Goal: Task Accomplishment & Management: Manage account settings

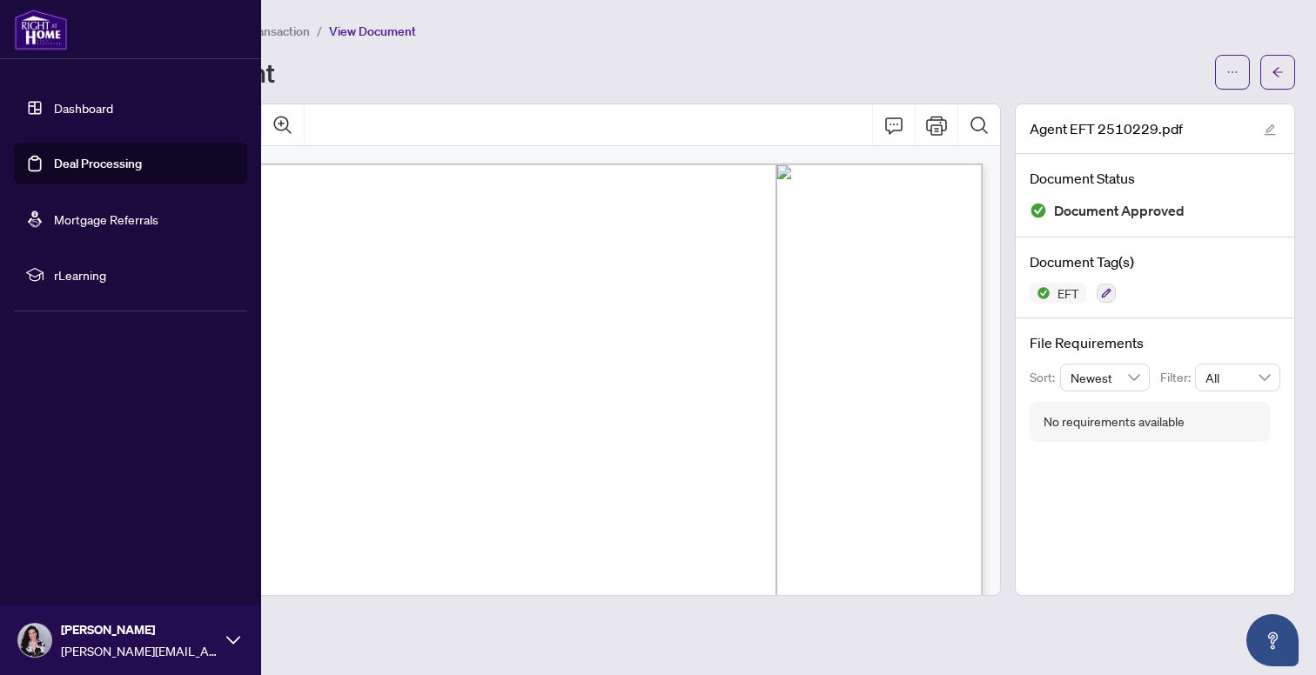
scroll to position [692, 0]
click at [54, 158] on link "Deal Processing" at bounding box center [98, 164] width 88 height 16
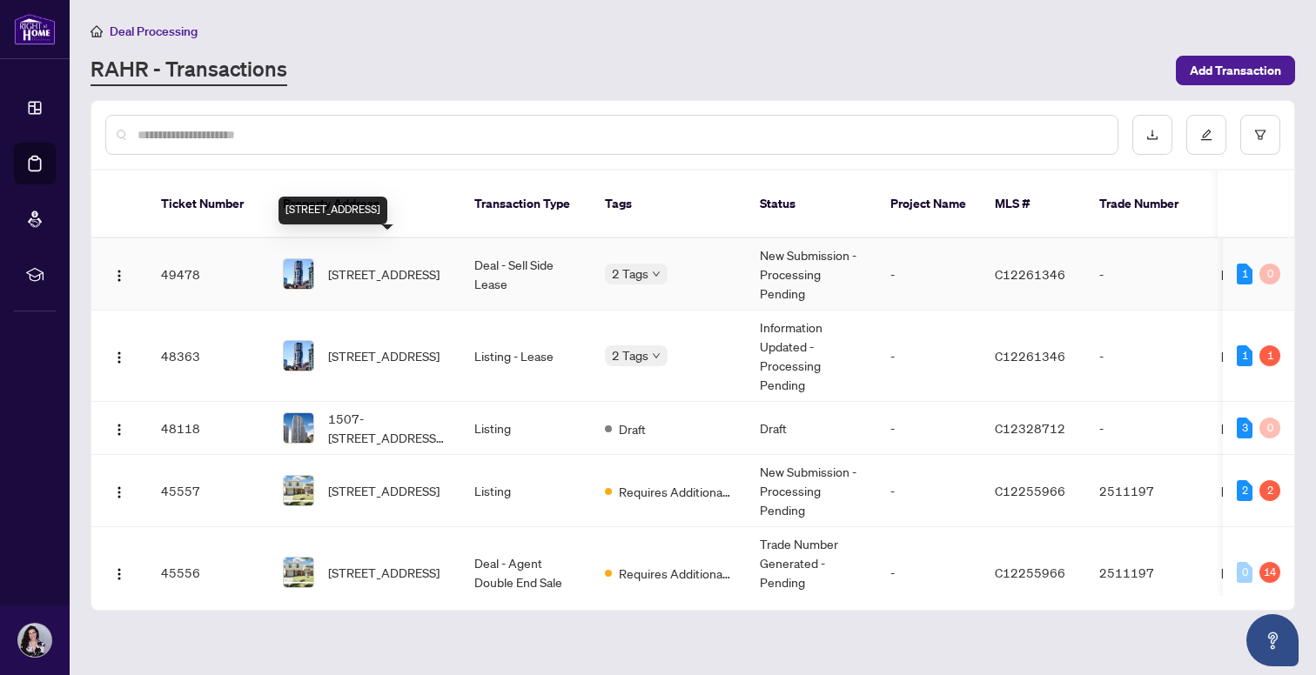
click at [376, 265] on span "[STREET_ADDRESS]" at bounding box center [383, 274] width 111 height 19
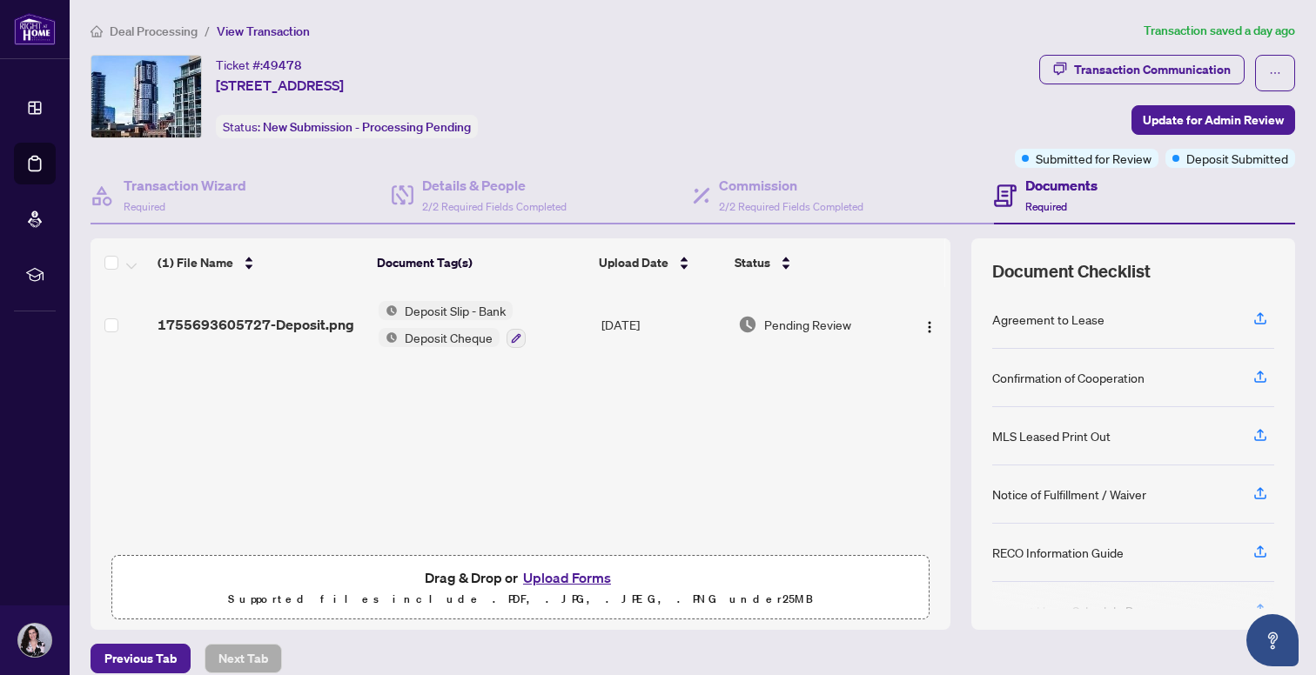
scroll to position [57, 0]
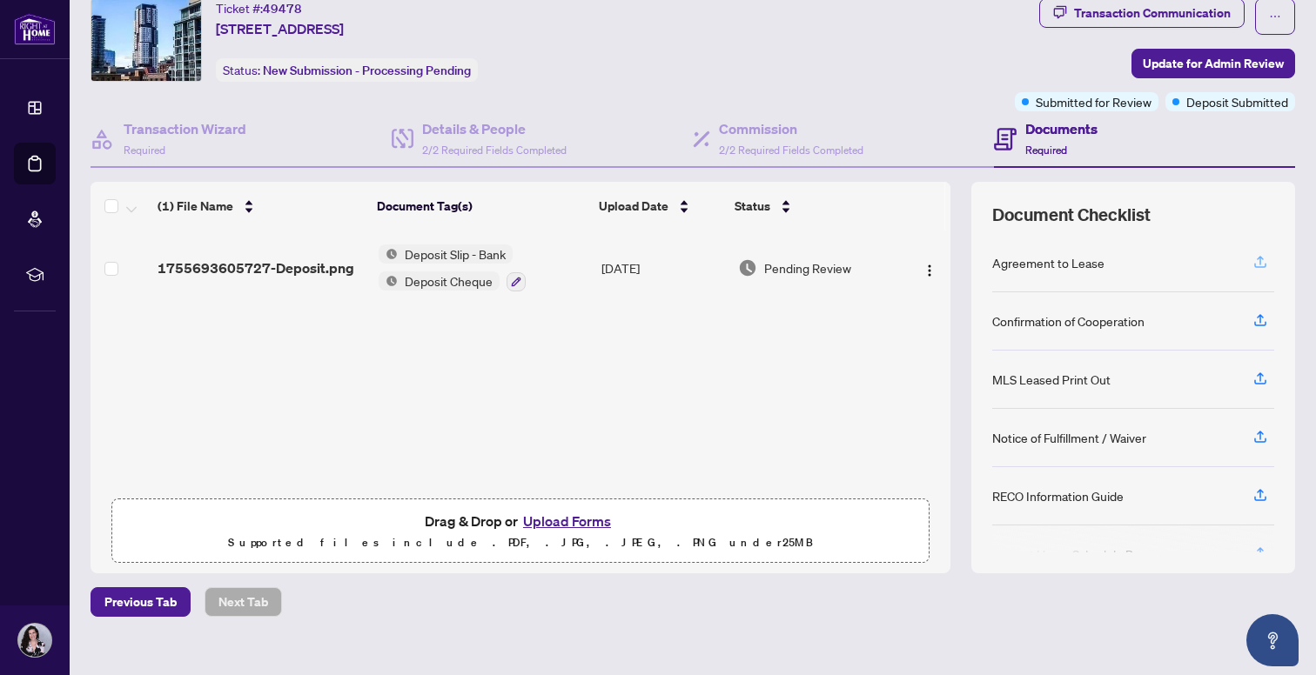
click at [1258, 266] on icon "button" at bounding box center [1260, 265] width 12 height 4
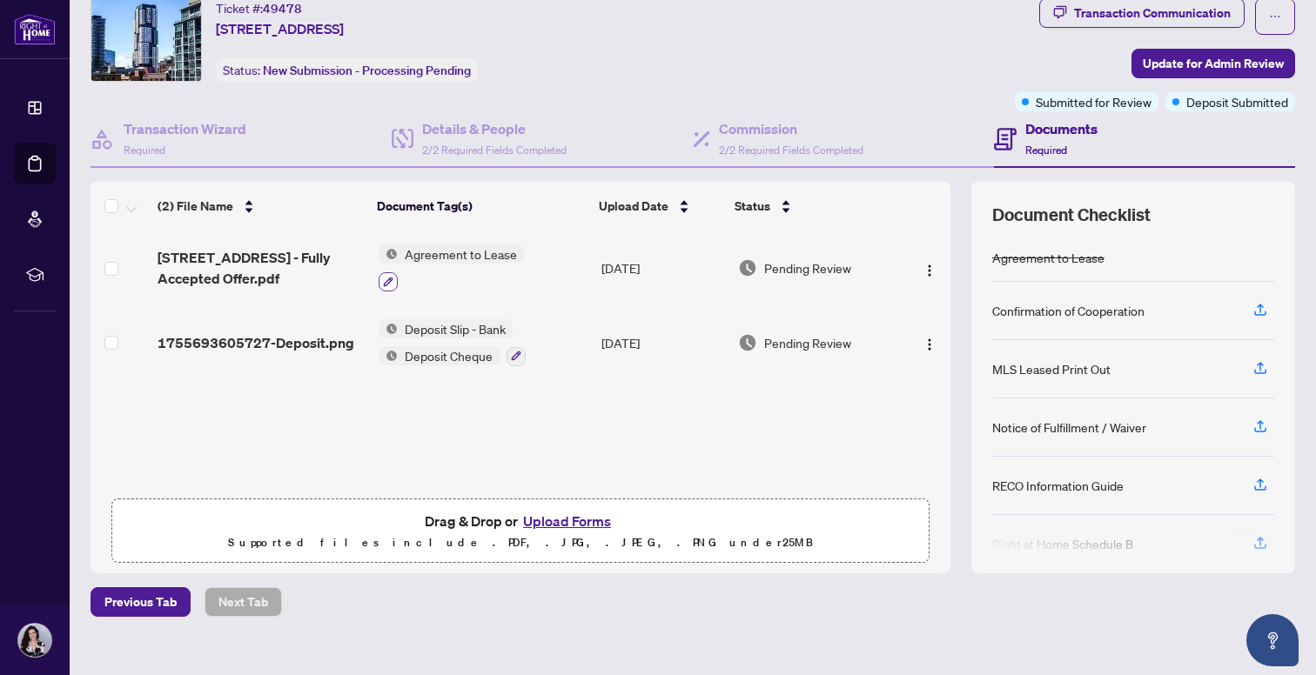
click at [393, 277] on button "button" at bounding box center [388, 281] width 19 height 19
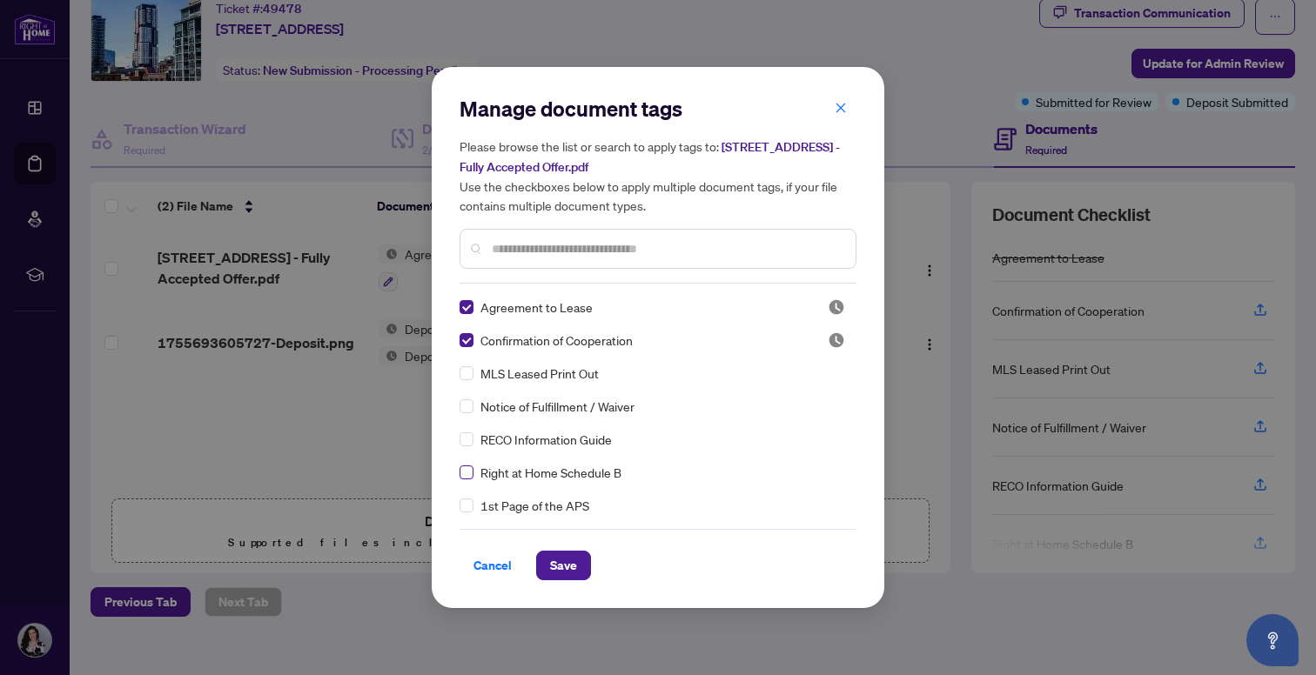
click at [472, 469] on span at bounding box center [467, 473] width 14 height 14
click at [572, 570] on span "Save" at bounding box center [563, 566] width 27 height 28
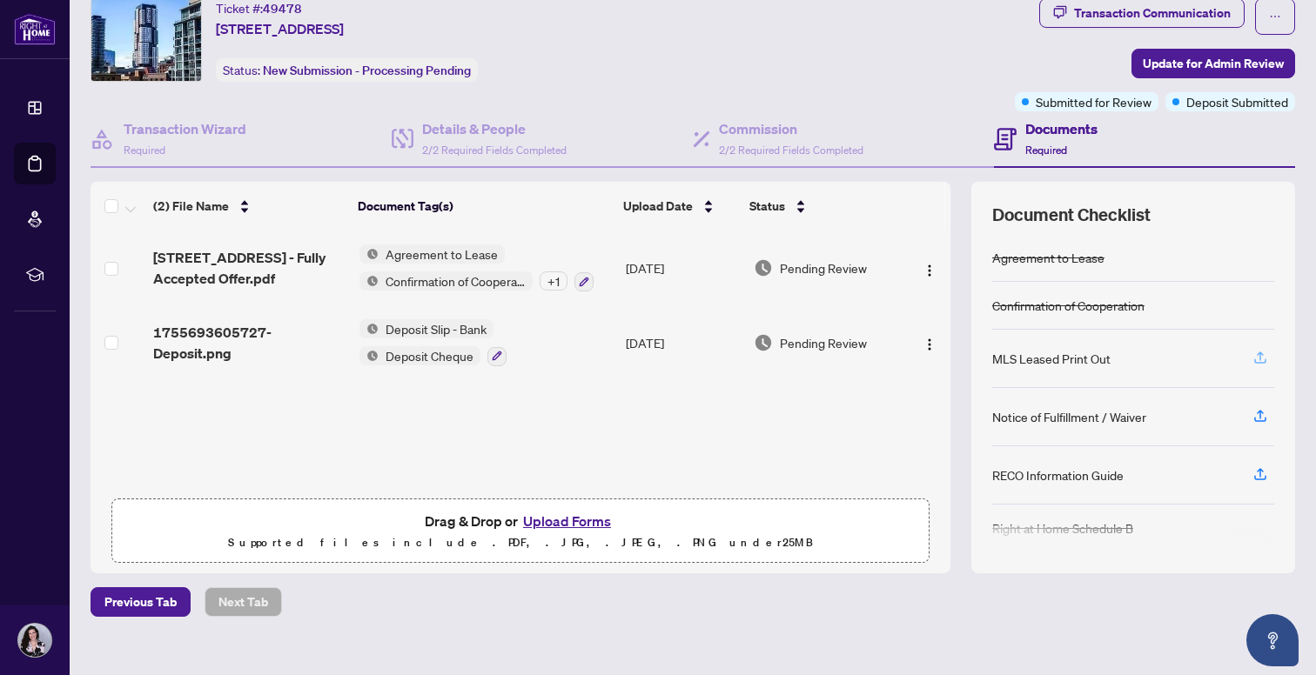
click at [1253, 354] on icon "button" at bounding box center [1260, 358] width 16 height 16
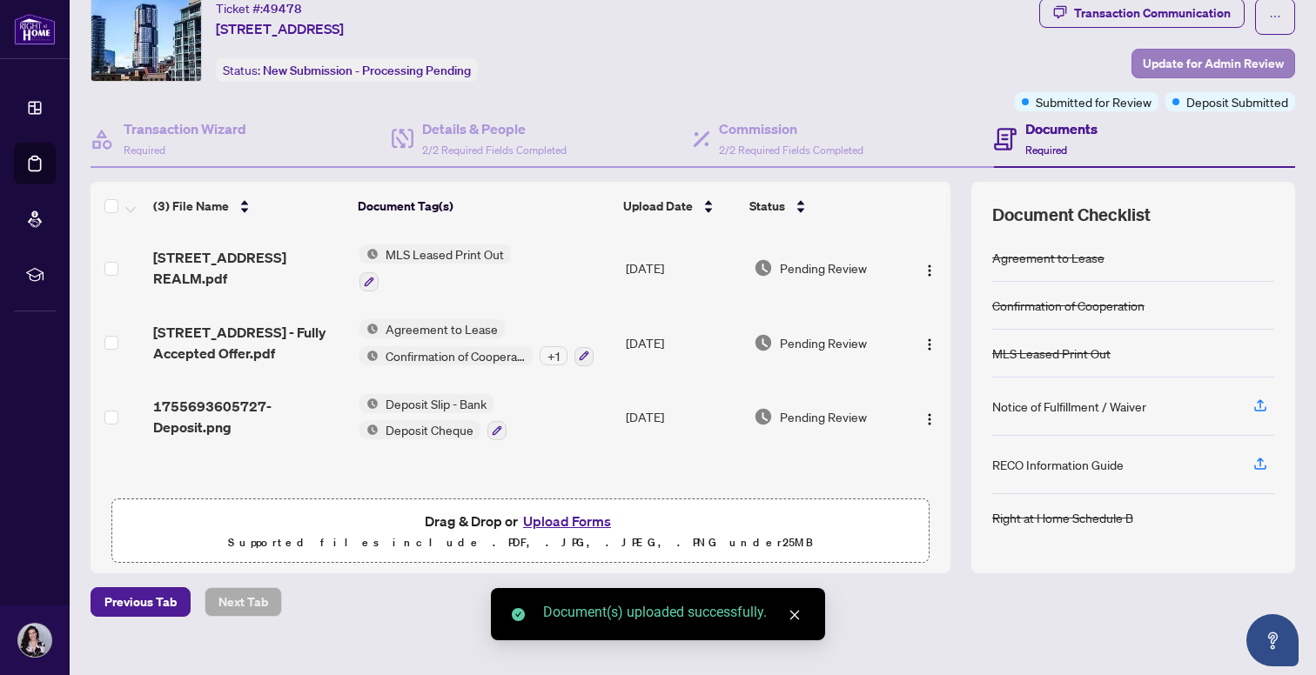
click at [1216, 64] on span "Update for Admin Review" at bounding box center [1213, 64] width 141 height 28
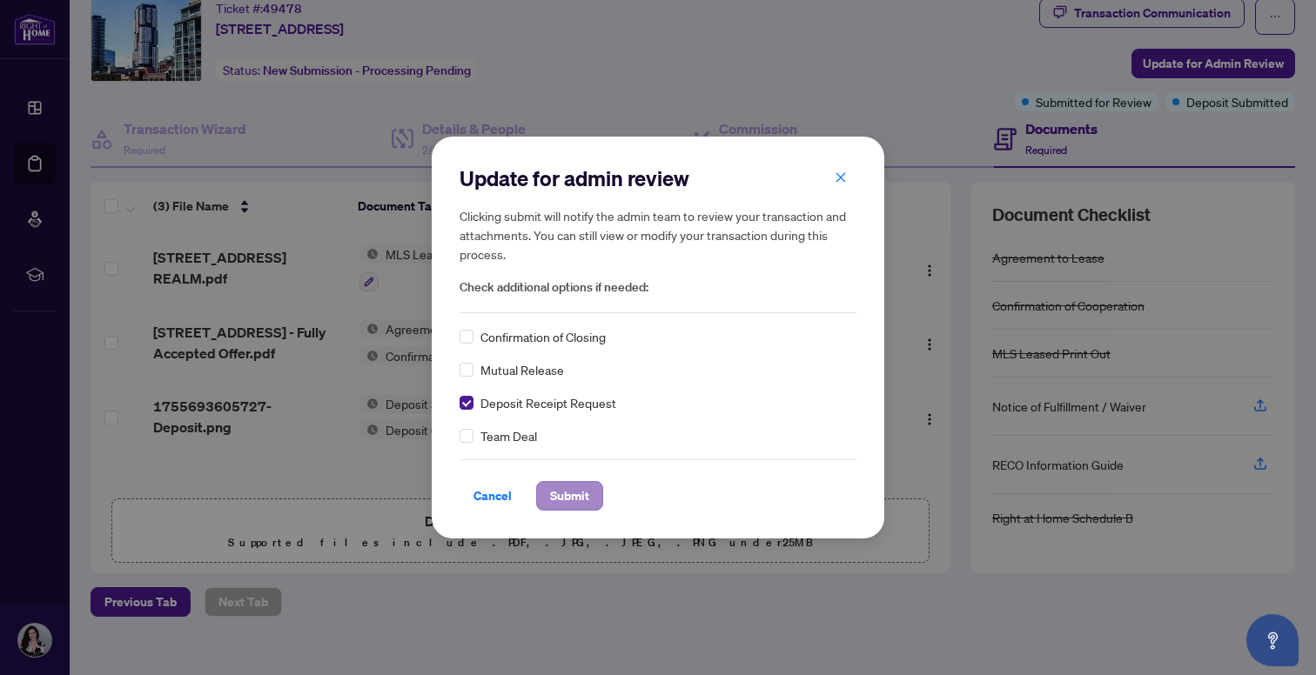
click at [576, 493] on span "Submit" at bounding box center [569, 496] width 39 height 28
